Goal: Task Accomplishment & Management: Complete application form

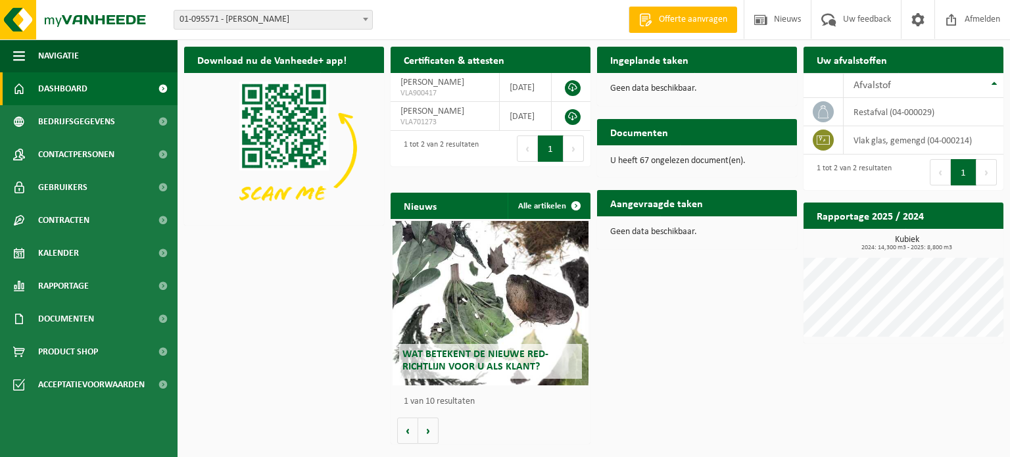
drag, startPoint x: 645, startPoint y: 70, endPoint x: 644, endPoint y: 92, distance: 22.4
click at [645, 70] on h2 "Ingeplande taken" at bounding box center [649, 60] width 105 height 26
click at [64, 89] on span "Dashboard" at bounding box center [62, 88] width 49 height 33
click at [80, 124] on span "Bedrijfsgegevens" at bounding box center [76, 121] width 77 height 33
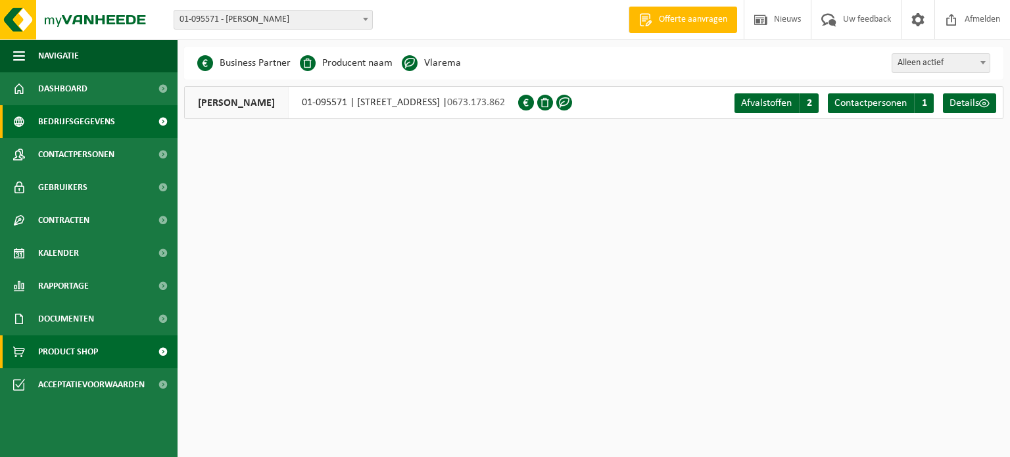
click at [78, 347] on span "Product Shop" at bounding box center [68, 351] width 60 height 33
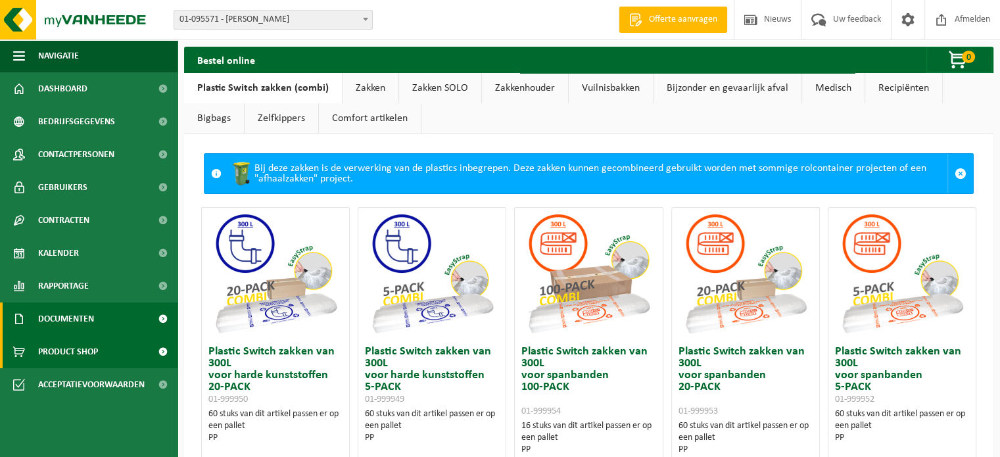
click at [80, 320] on span "Documenten" at bounding box center [66, 319] width 56 height 33
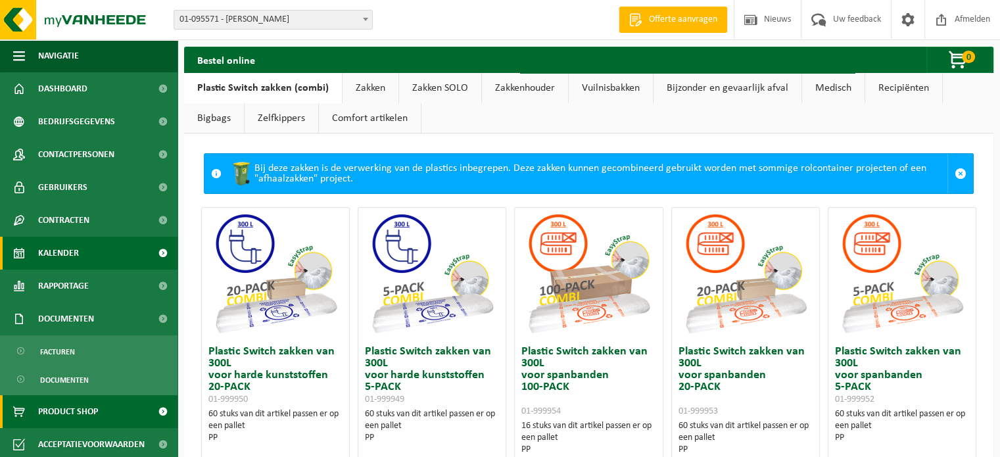
click at [62, 248] on span "Kalender" at bounding box center [58, 253] width 41 height 33
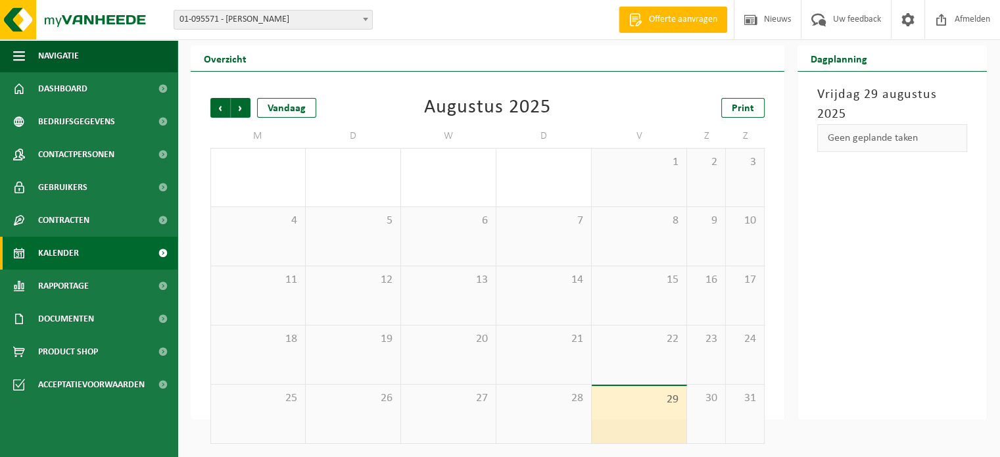
scroll to position [30, 0]
click at [241, 108] on span "Volgende" at bounding box center [241, 108] width 20 height 20
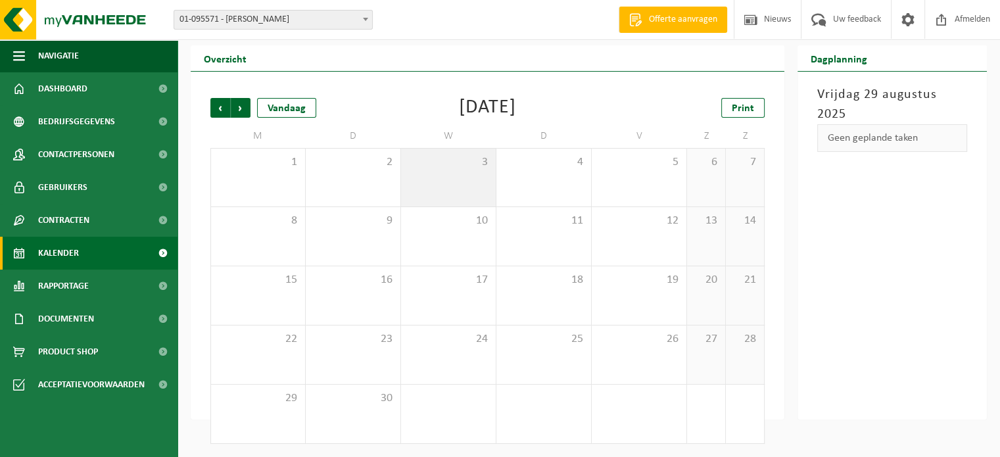
click at [450, 169] on span "3" at bounding box center [449, 162] width 82 height 14
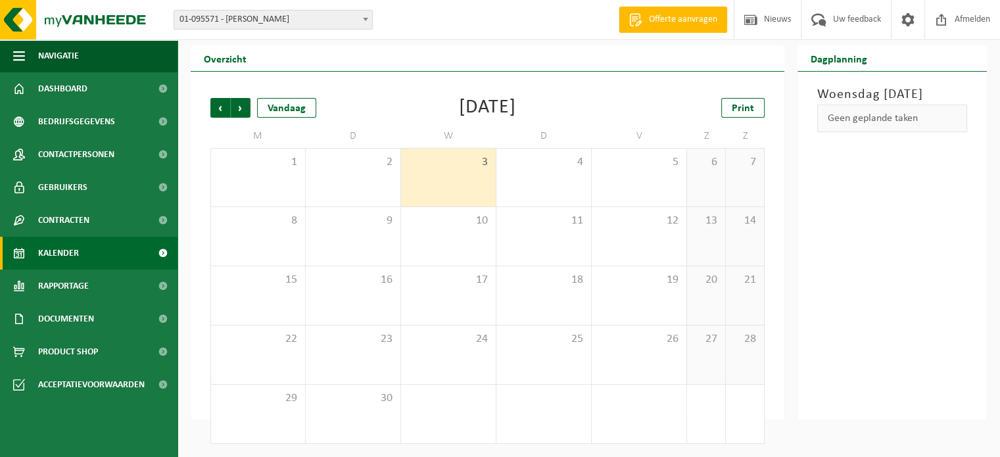
click at [884, 132] on div "Geen geplande taken" at bounding box center [893, 119] width 150 height 28
click at [162, 250] on span at bounding box center [163, 253] width 30 height 33
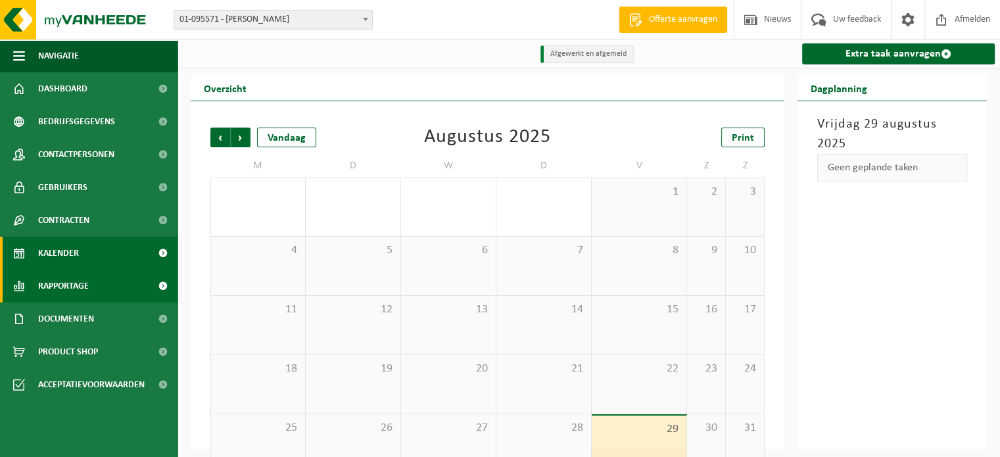
click at [159, 287] on span at bounding box center [163, 286] width 30 height 33
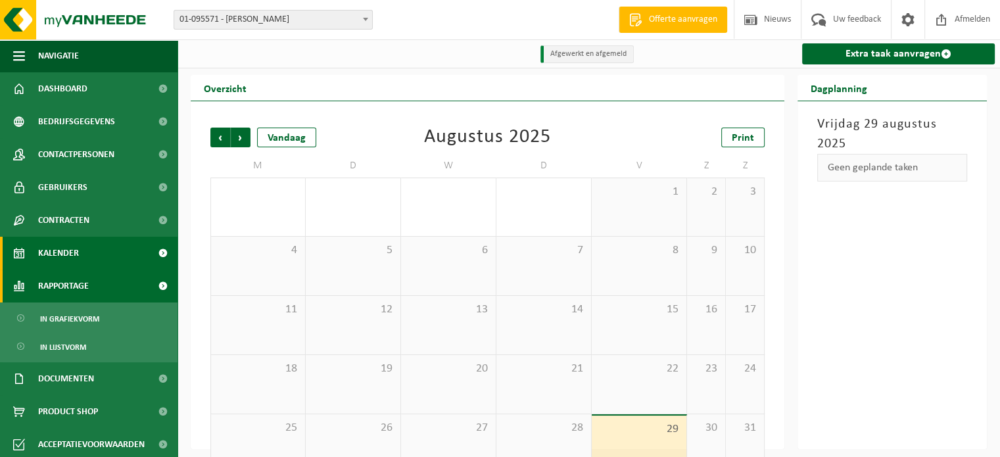
click at [88, 285] on span "Rapportage" at bounding box center [63, 286] width 51 height 33
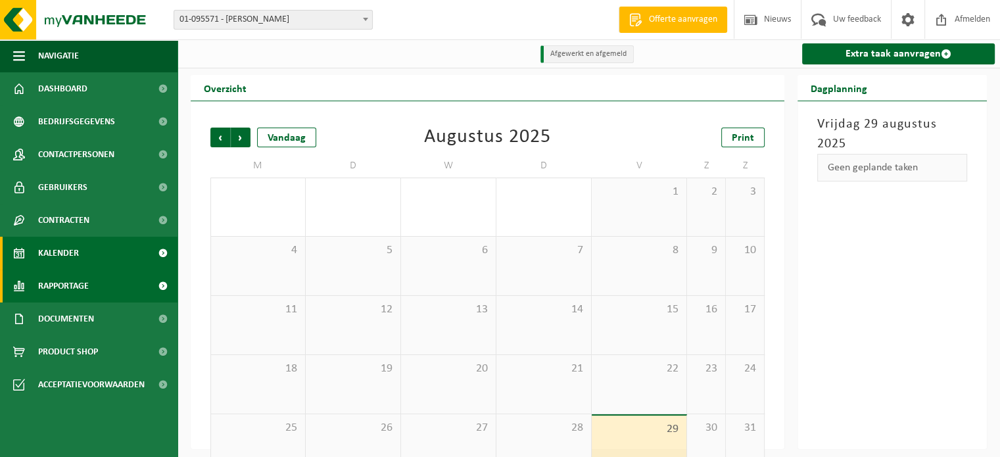
click at [88, 285] on span "Rapportage" at bounding box center [63, 286] width 51 height 33
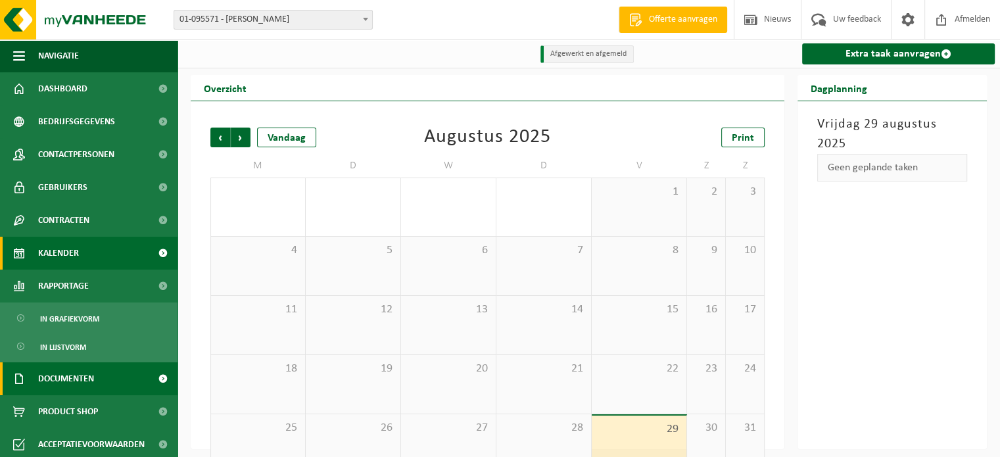
click at [154, 375] on span at bounding box center [163, 378] width 30 height 33
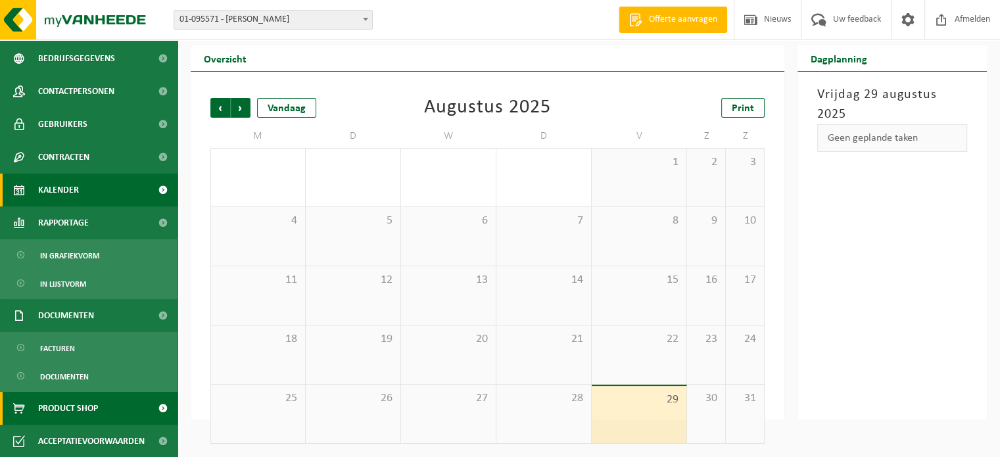
scroll to position [30, 0]
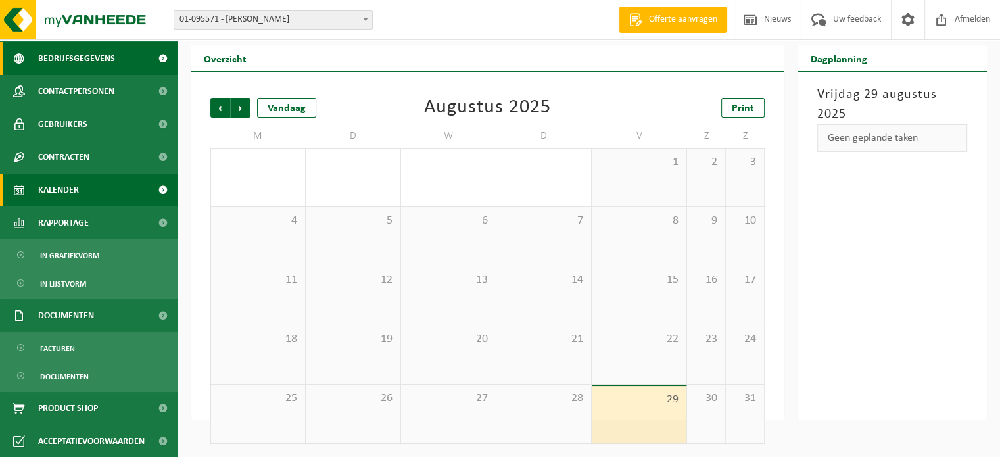
click at [156, 54] on span at bounding box center [163, 58] width 30 height 33
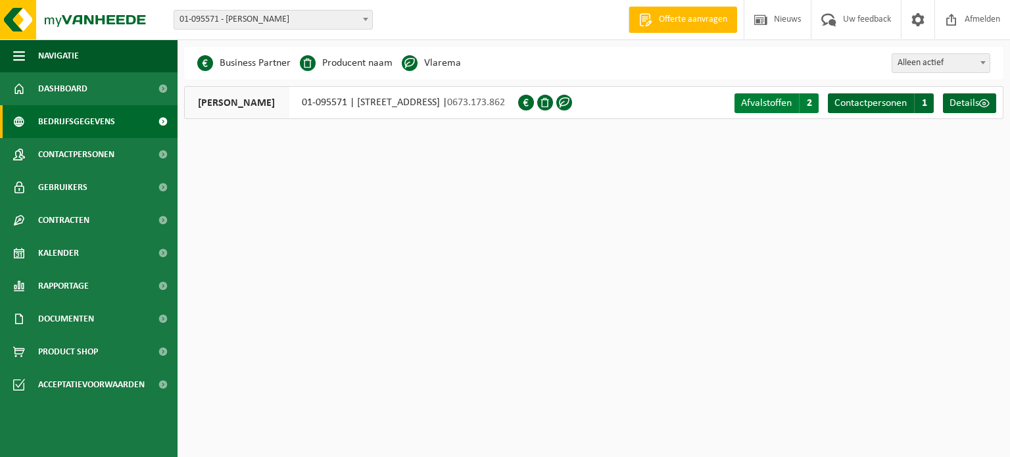
click at [779, 107] on span "Afvalstoffen" at bounding box center [766, 103] width 51 height 11
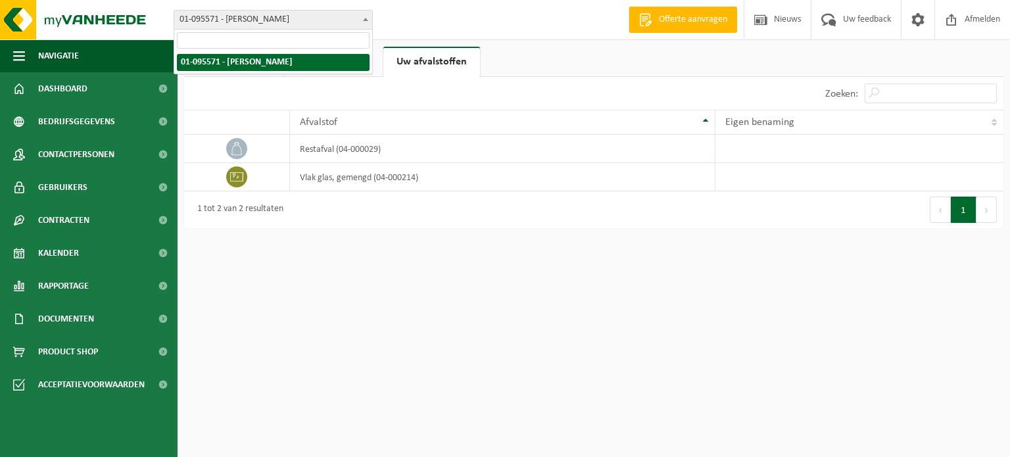
click at [367, 15] on span at bounding box center [365, 19] width 13 height 17
click at [158, 154] on span at bounding box center [163, 154] width 30 height 33
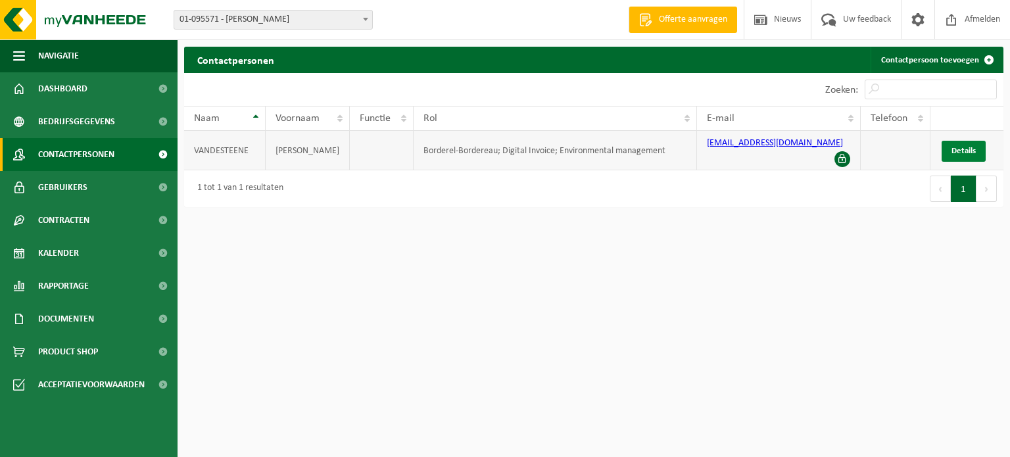
click at [968, 147] on span "Details" at bounding box center [964, 151] width 24 height 9
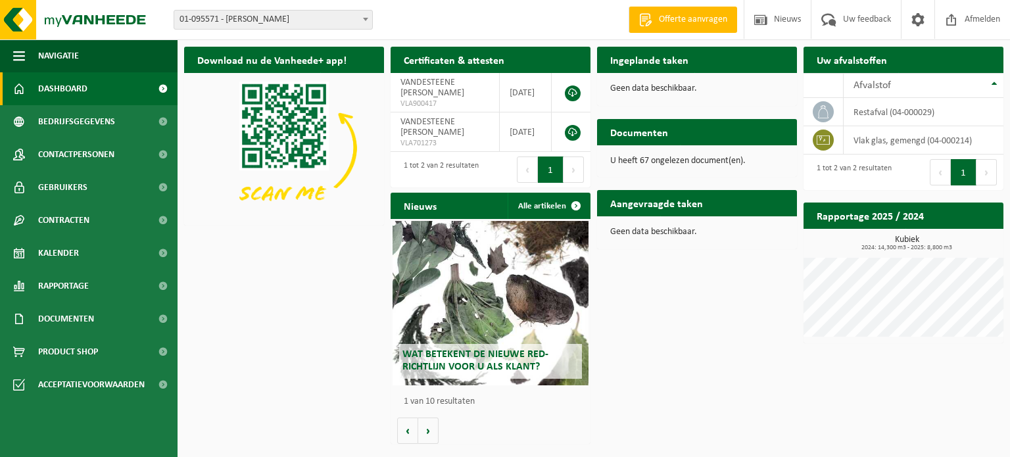
click at [490, 356] on span "Wat betekent de nieuwe RED-richtlijn voor u als klant?" at bounding box center [476, 360] width 146 height 23
click at [889, 86] on span "Afvalstof" at bounding box center [872, 85] width 37 height 11
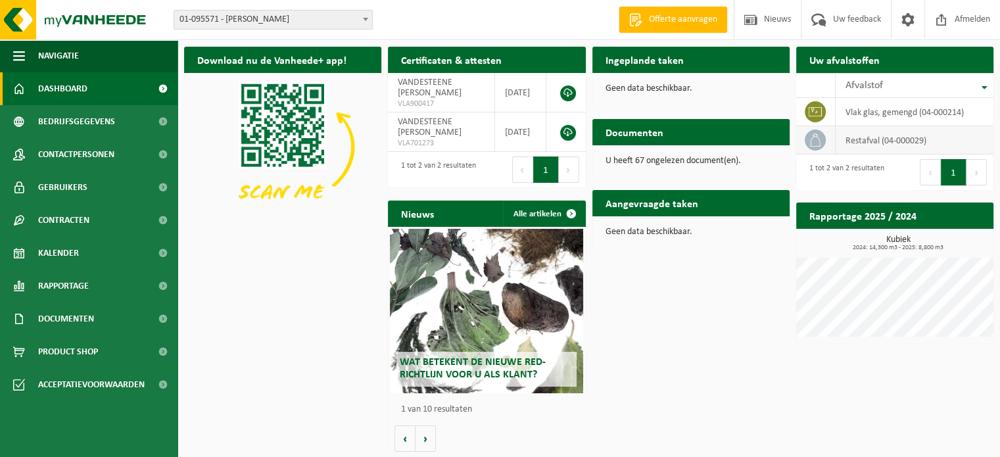
click at [877, 134] on td "restafval (04-000029)" at bounding box center [915, 140] width 158 height 28
click at [812, 140] on icon at bounding box center [815, 140] width 13 height 13
click at [687, 205] on h2 "Aangevraagde taken" at bounding box center [652, 203] width 119 height 26
click at [641, 70] on h2 "Ingeplande taken" at bounding box center [645, 60] width 105 height 26
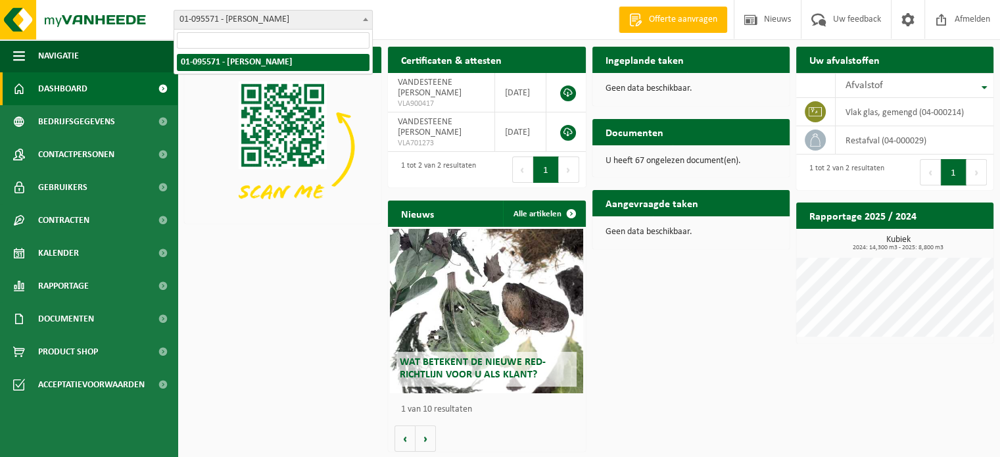
click at [365, 22] on span at bounding box center [365, 19] width 13 height 17
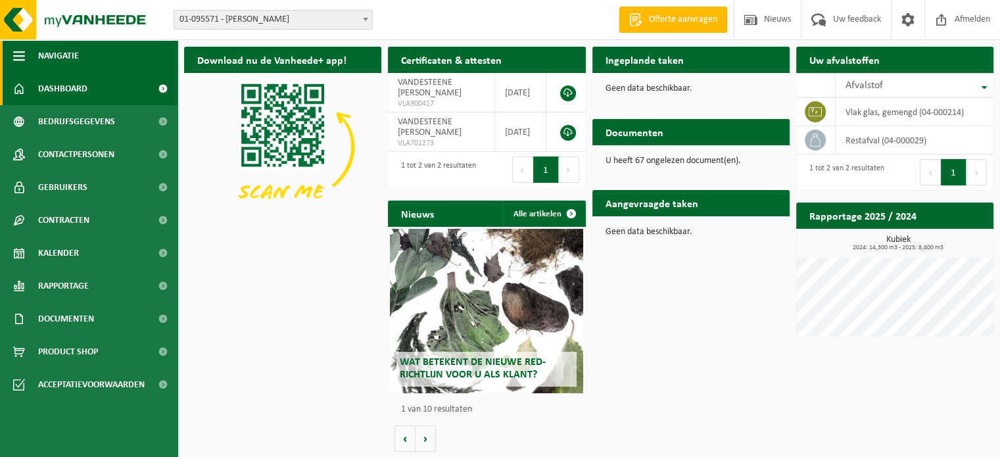
click at [14, 58] on span "button" at bounding box center [19, 55] width 12 height 33
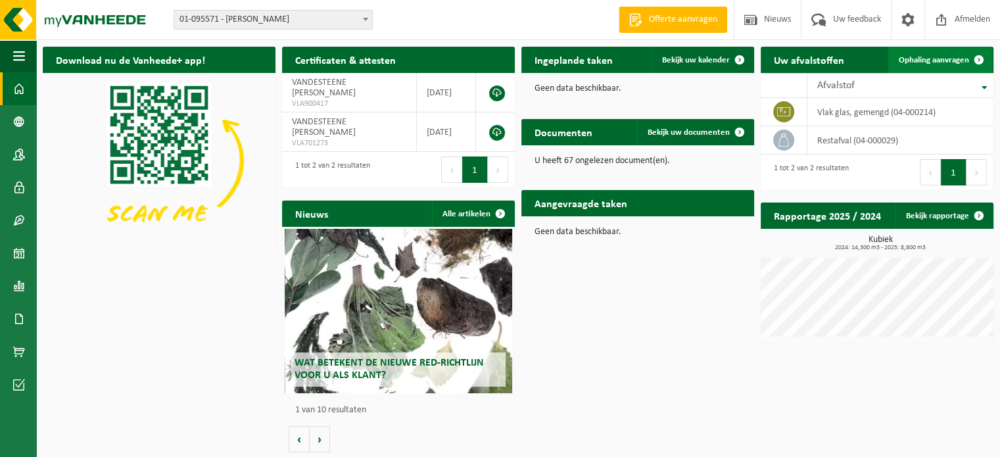
click at [946, 58] on span "Ophaling aanvragen" at bounding box center [934, 60] width 70 height 9
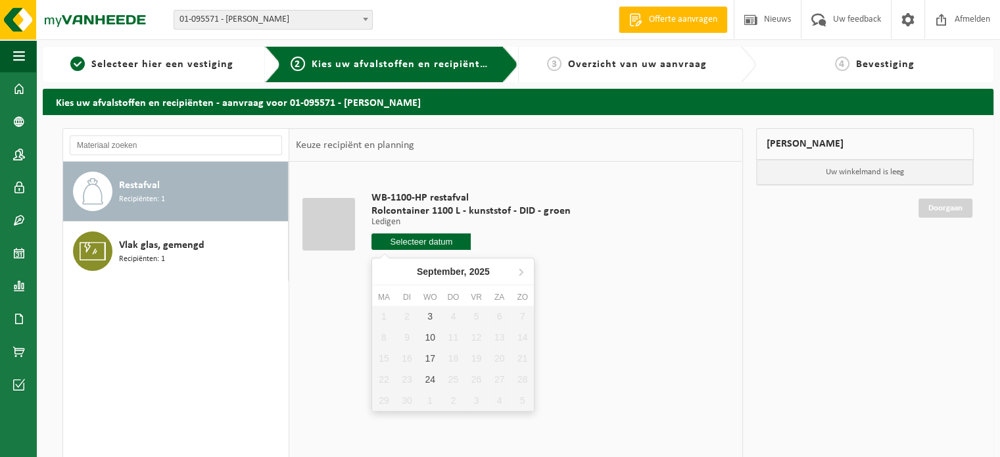
click at [441, 240] on input "text" at bounding box center [421, 241] width 99 height 16
click at [429, 318] on div "3" at bounding box center [430, 316] width 23 height 21
type input "Van [DATE]"
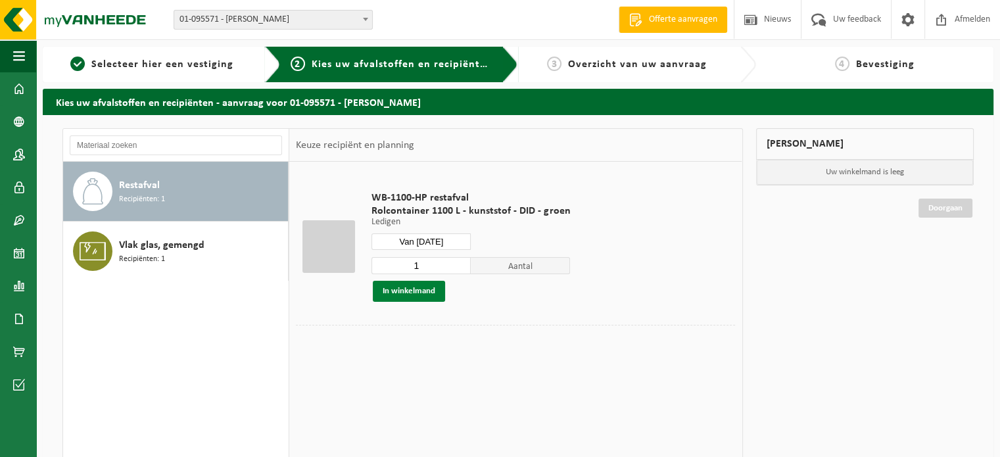
click at [423, 289] on button "In winkelmand" at bounding box center [409, 291] width 72 height 21
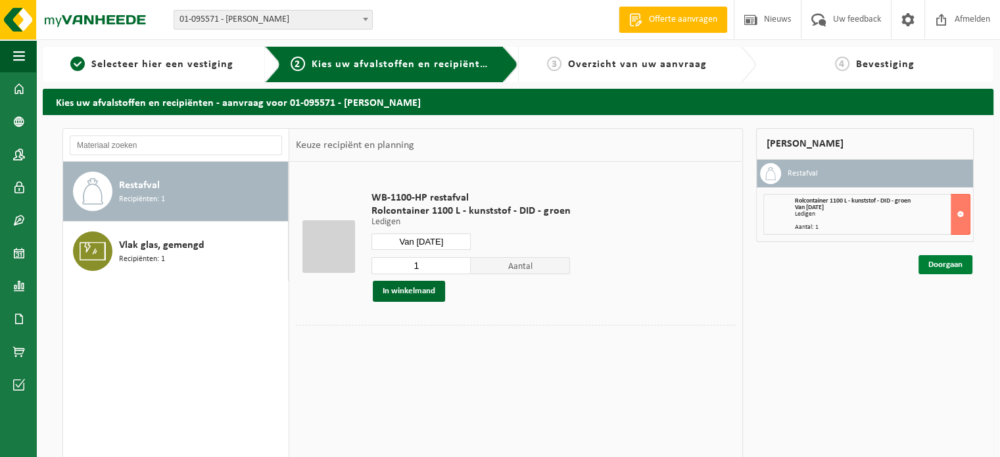
click at [938, 262] on link "Doorgaan" at bounding box center [946, 264] width 54 height 19
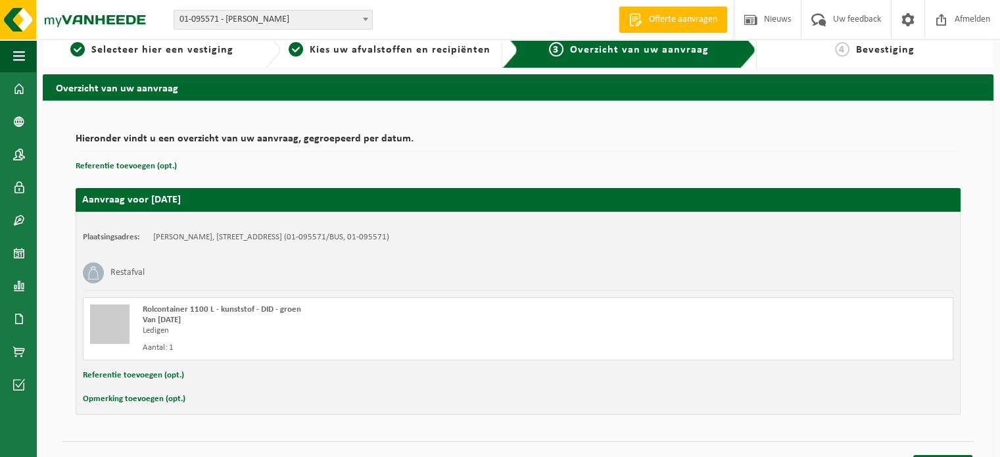
scroll to position [37, 0]
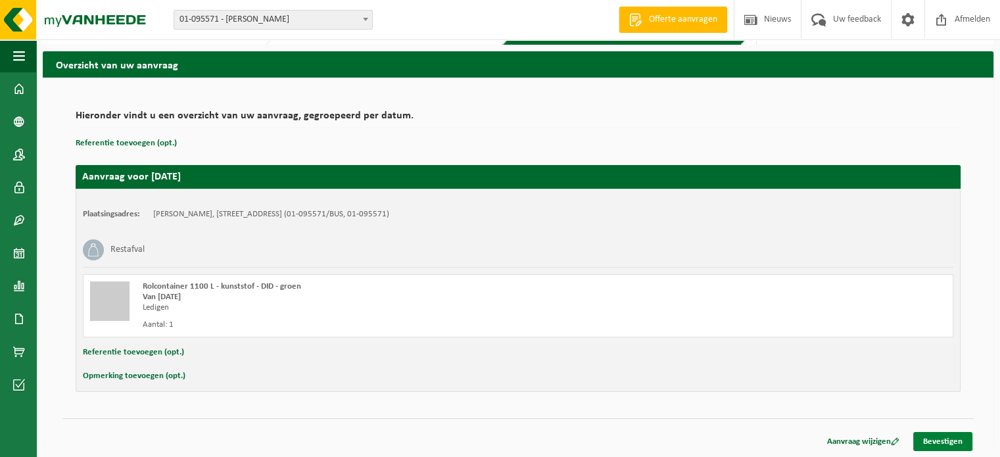
click at [935, 434] on link "Bevestigen" at bounding box center [943, 441] width 59 height 19
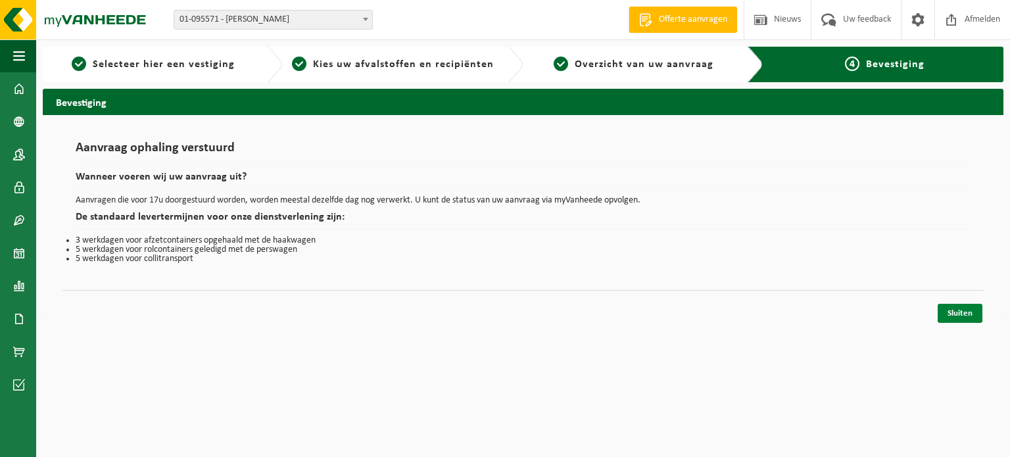
click at [966, 313] on link "Sluiten" at bounding box center [960, 313] width 45 height 19
